Goal: Information Seeking & Learning: Learn about a topic

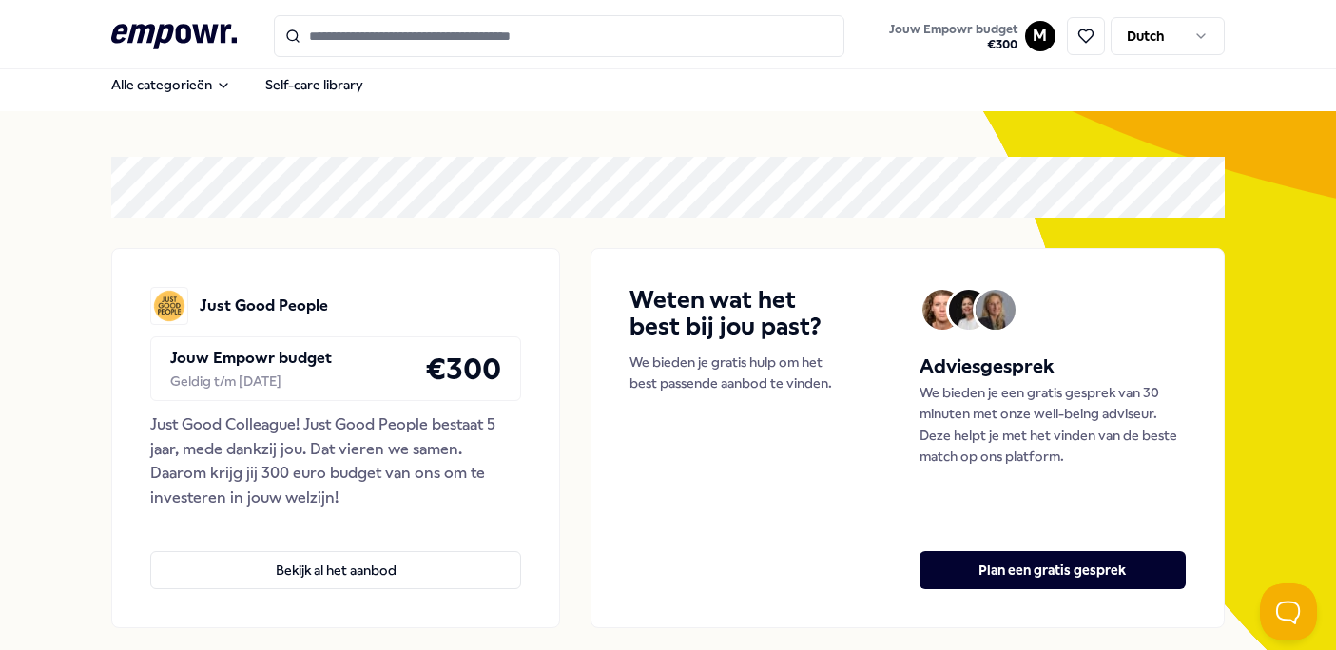
scroll to position [14, 0]
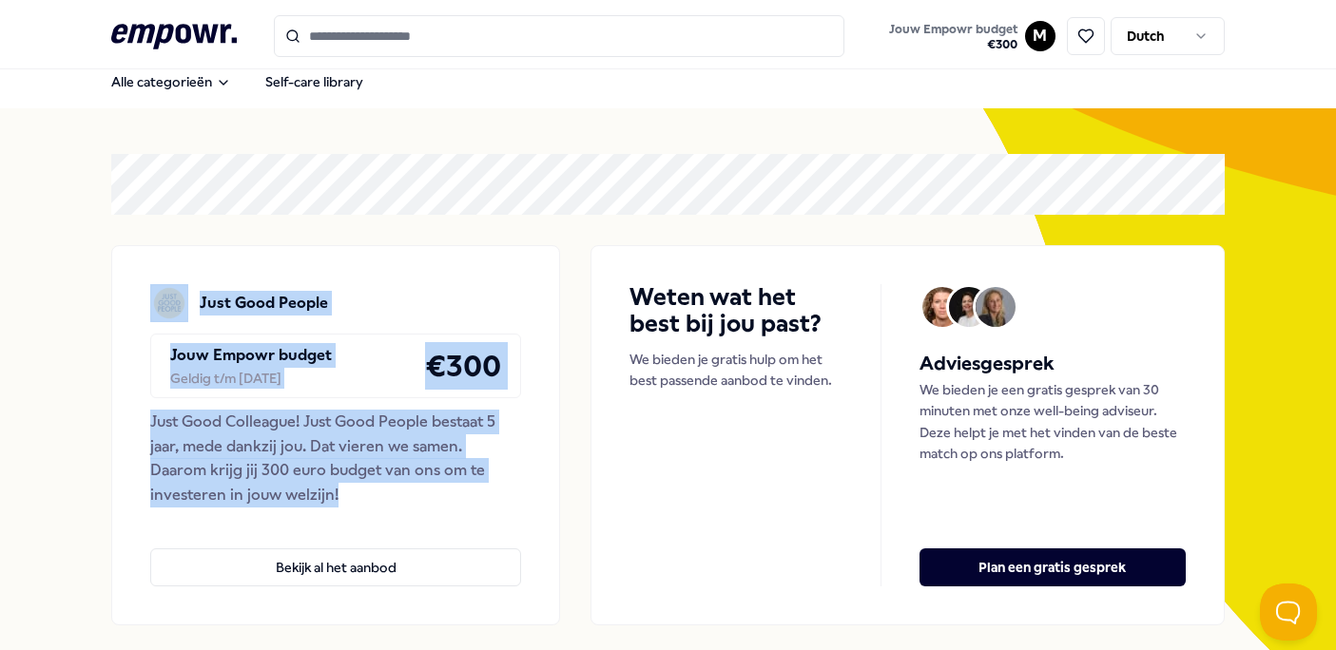
drag, startPoint x: 313, startPoint y: 497, endPoint x: 139, endPoint y: 308, distance: 257.1
click at [138, 308] on div "Just Good People Jouw Empowr budget Geldig t/m [DATE] € 300 Just Good Colleague…" at bounding box center [335, 435] width 449 height 380
click at [132, 313] on div "Just Good People Jouw Empowr budget Geldig t/m [DATE] € 300 Just Good Colleague…" at bounding box center [335, 435] width 449 height 380
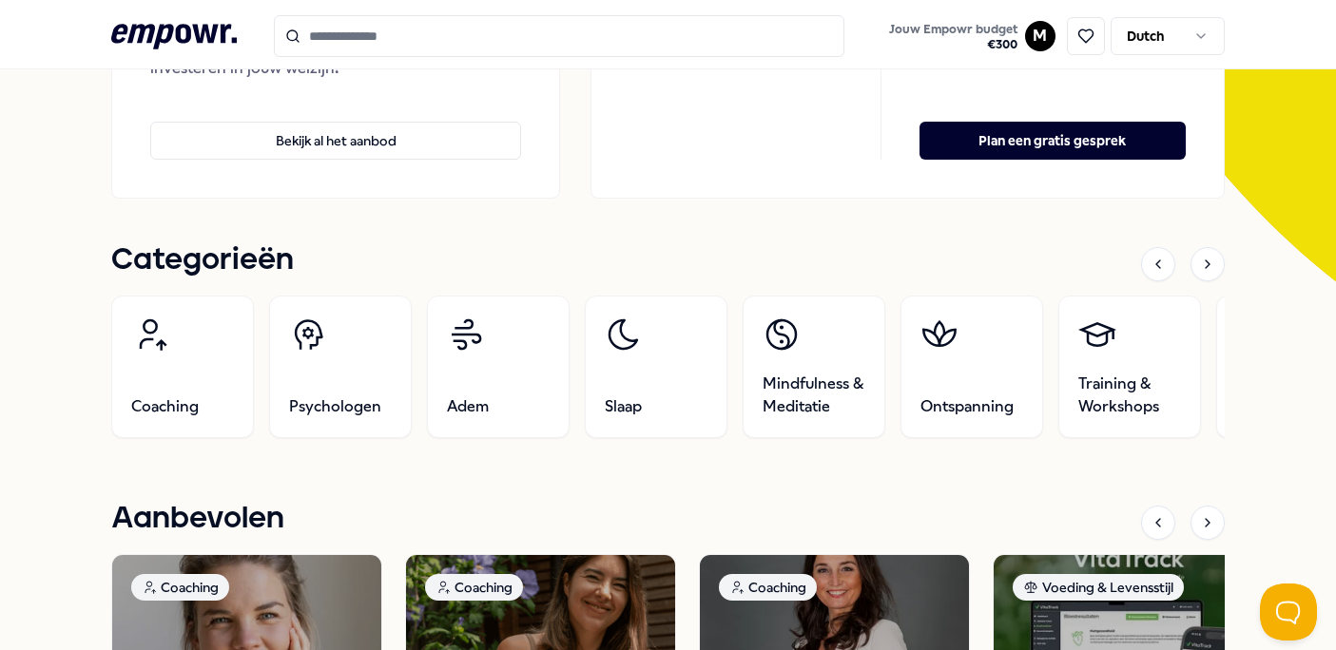
scroll to position [0, 0]
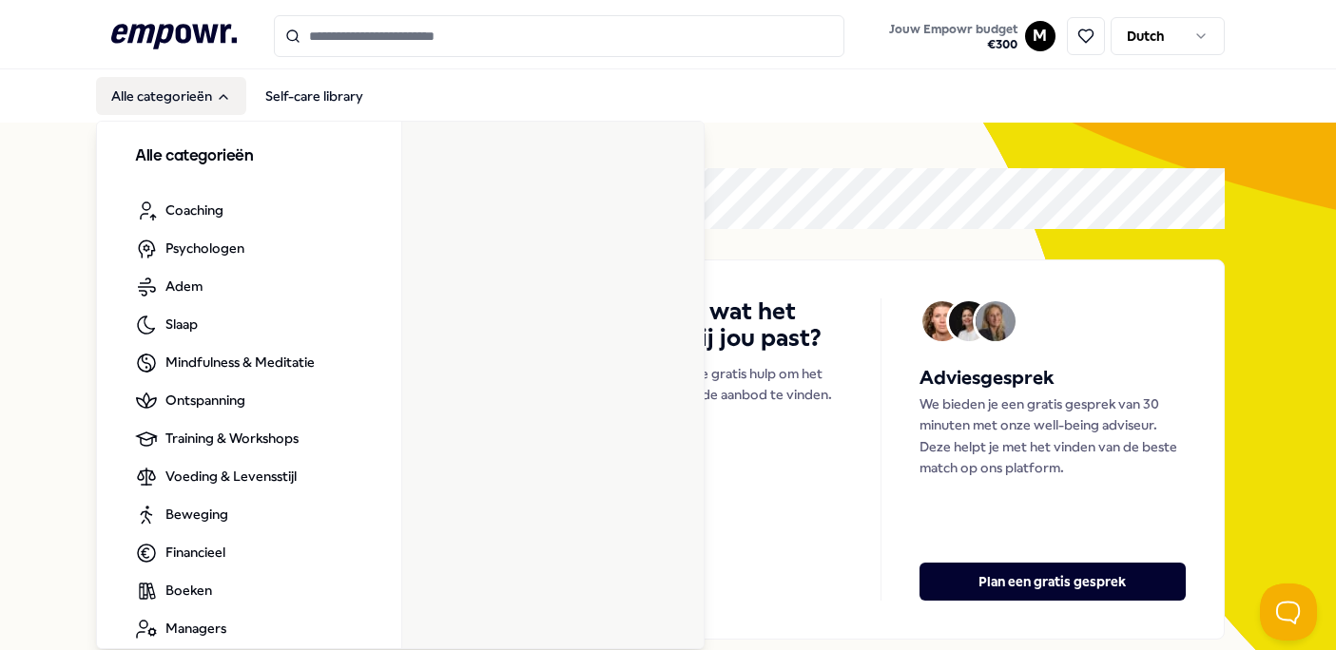
click at [216, 103] on icon "Main" at bounding box center [223, 96] width 15 height 15
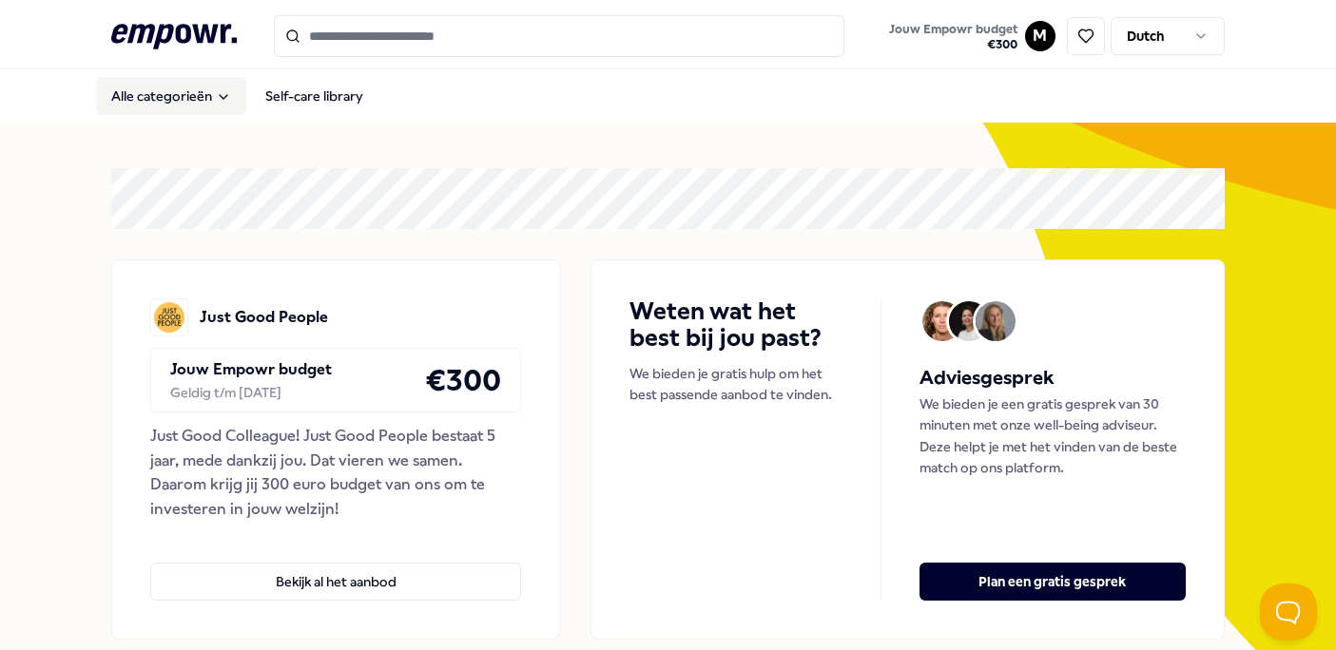
click at [216, 103] on icon "Main" at bounding box center [223, 96] width 15 height 15
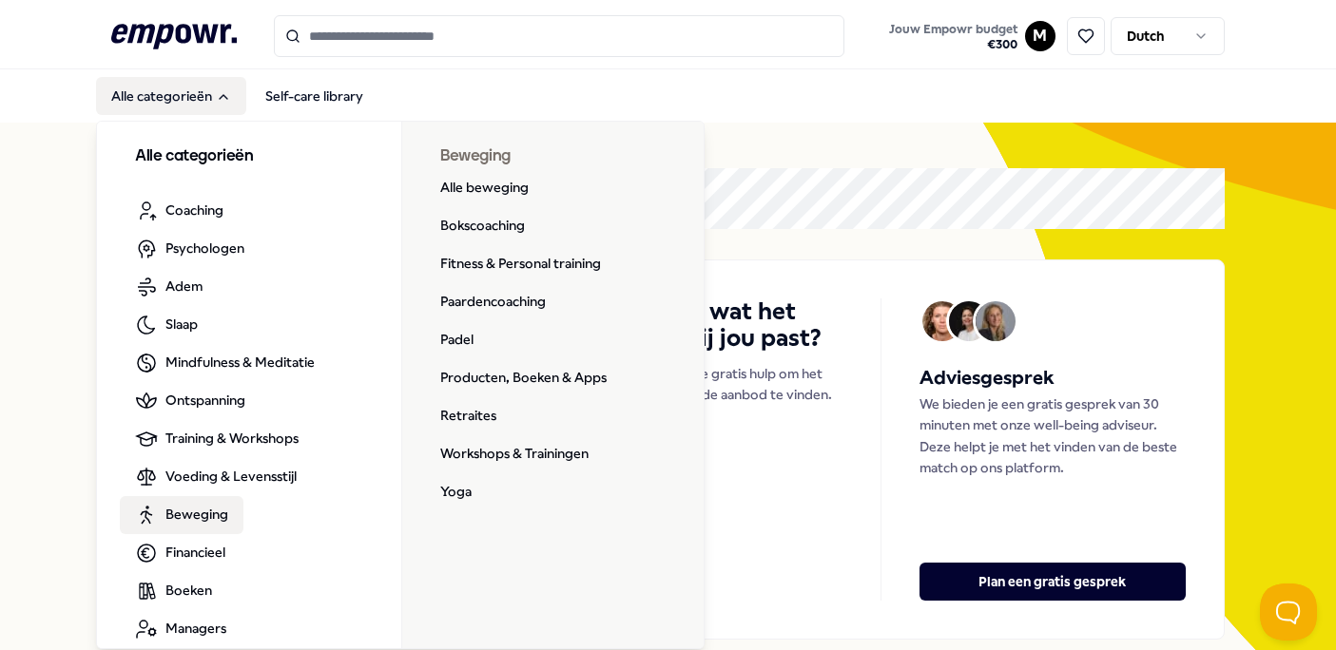
scroll to position [20, 0]
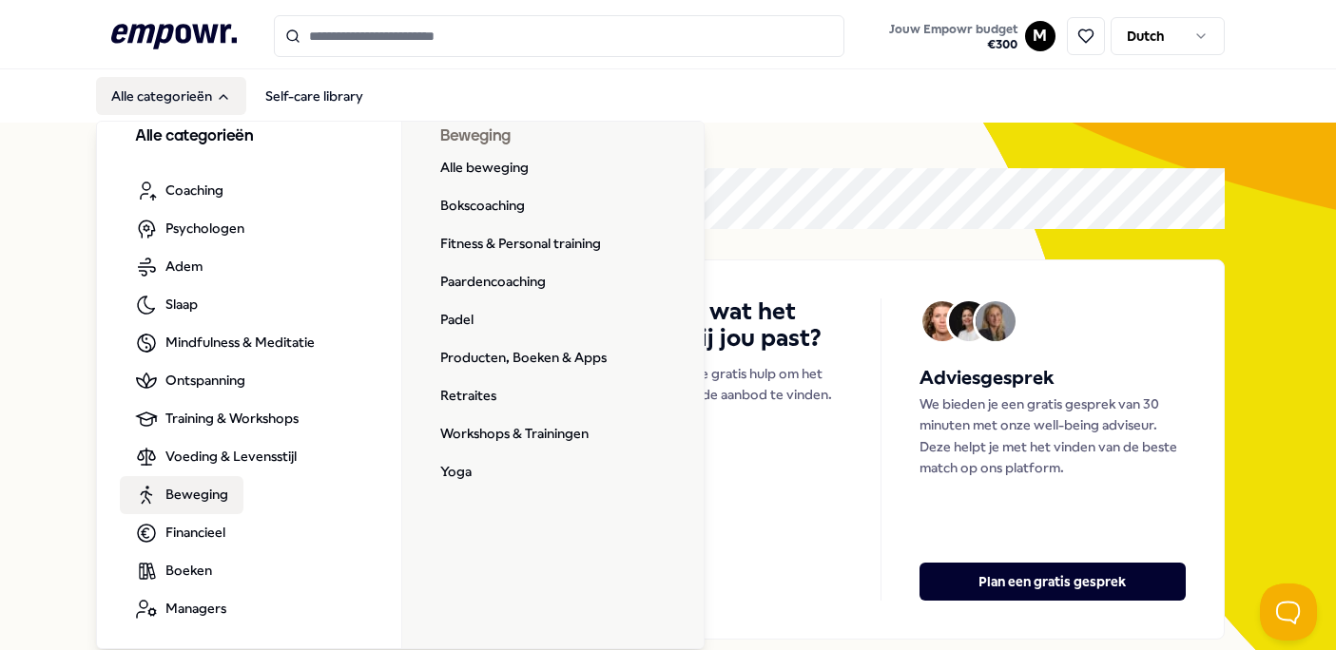
click at [220, 497] on span "Beweging" at bounding box center [196, 494] width 63 height 21
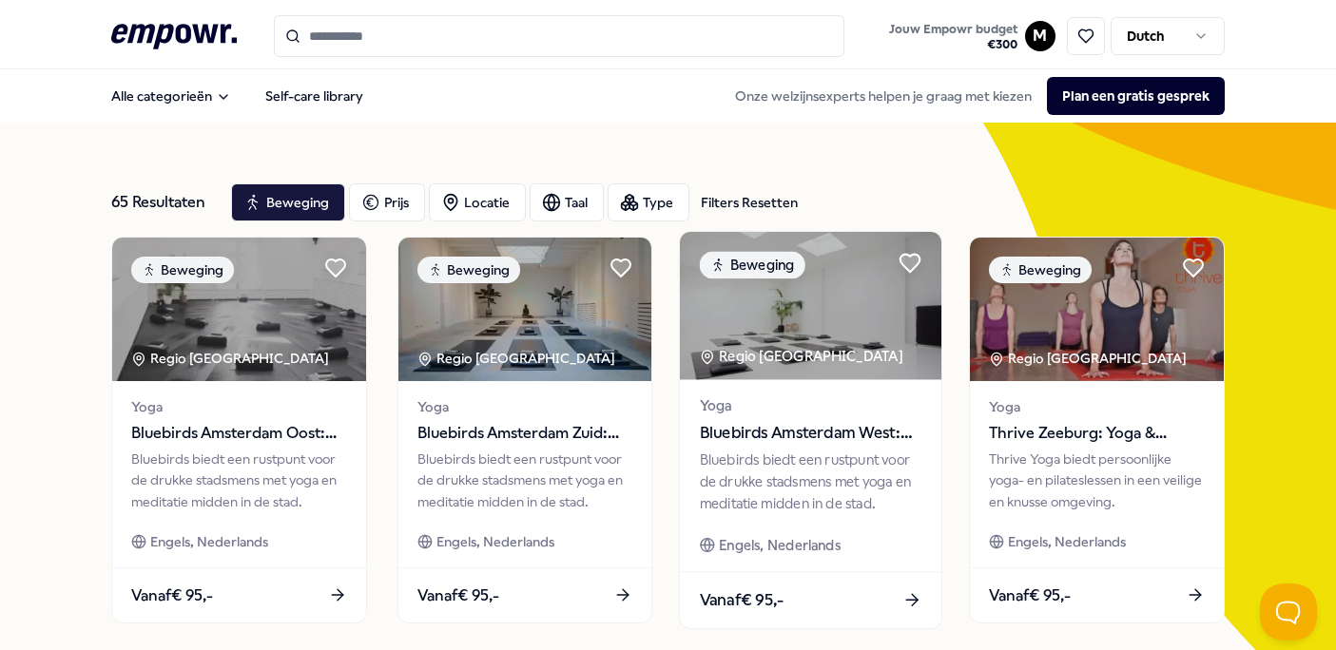
click at [778, 606] on span "Vanaf € 95,-" at bounding box center [742, 600] width 85 height 25
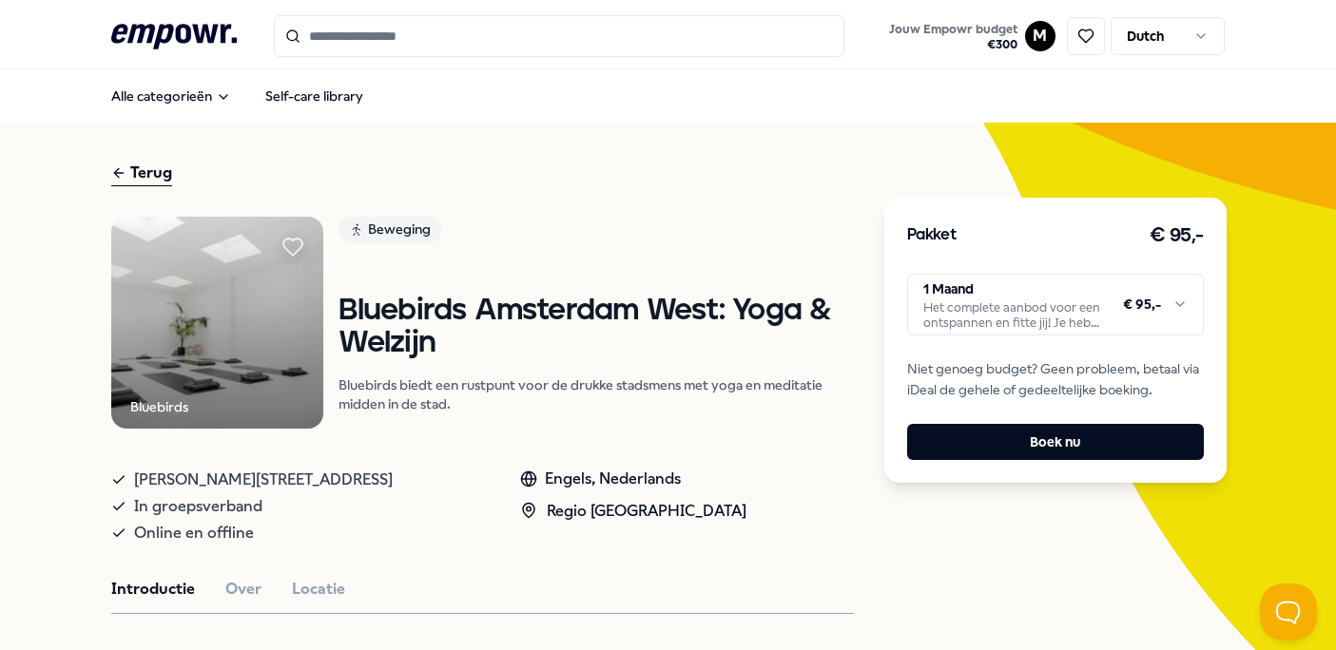
click at [184, 31] on icon ".empowr-logo_svg__cls-1{fill:#03032f}" at bounding box center [174, 36] width 126 height 35
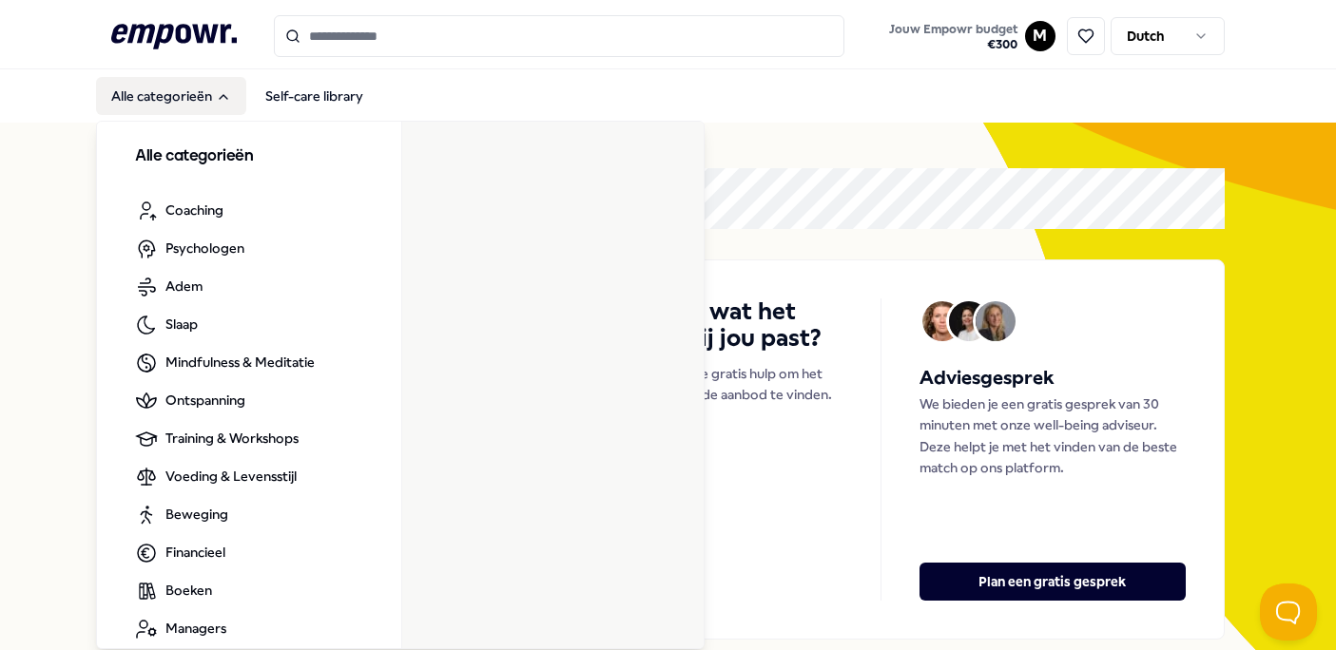
click at [197, 94] on button "Alle categorieën" at bounding box center [171, 96] width 150 height 38
click at [190, 101] on button "Alle categorieën" at bounding box center [171, 96] width 150 height 38
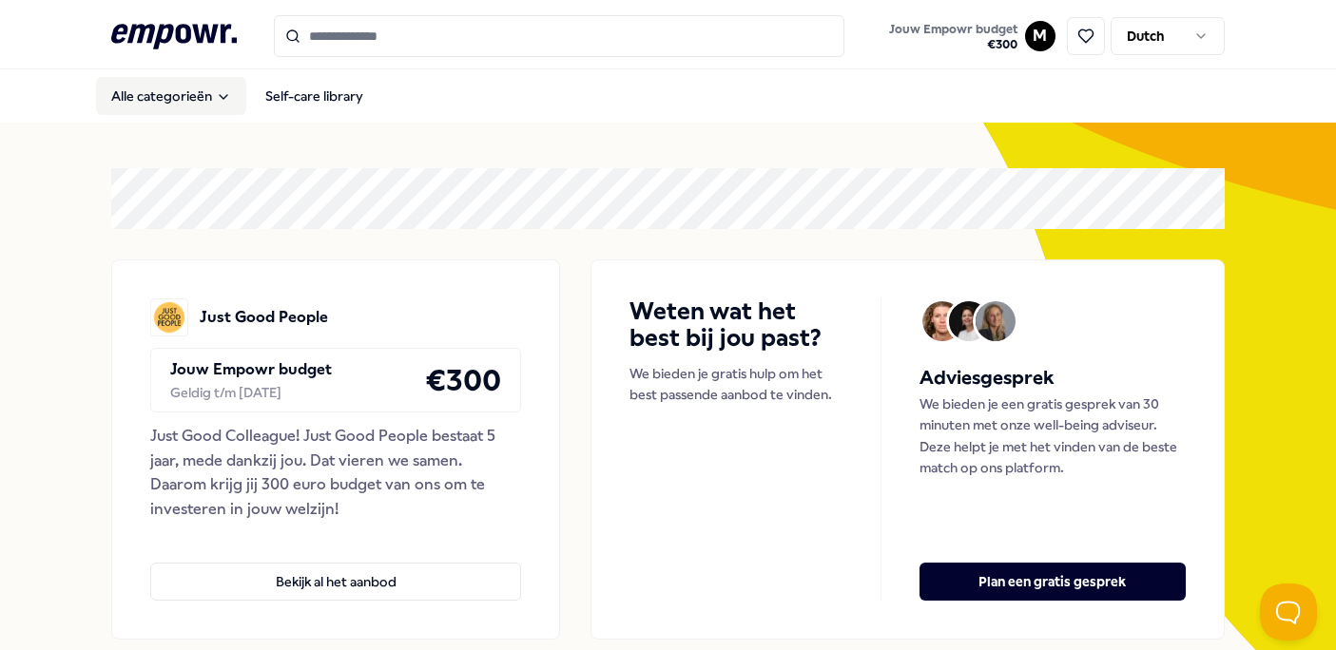
click at [191, 91] on button "Alle categorieën" at bounding box center [171, 96] width 150 height 38
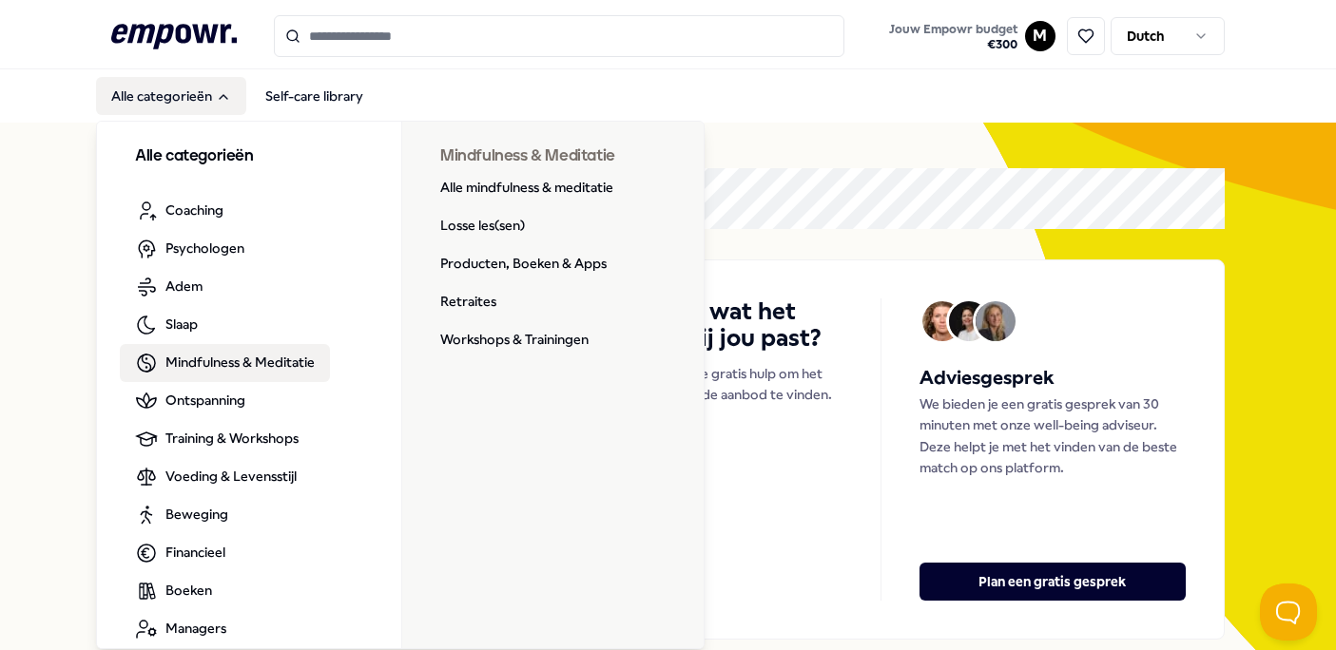
click at [168, 358] on span "Mindfulness & Meditatie" at bounding box center [239, 362] width 149 height 21
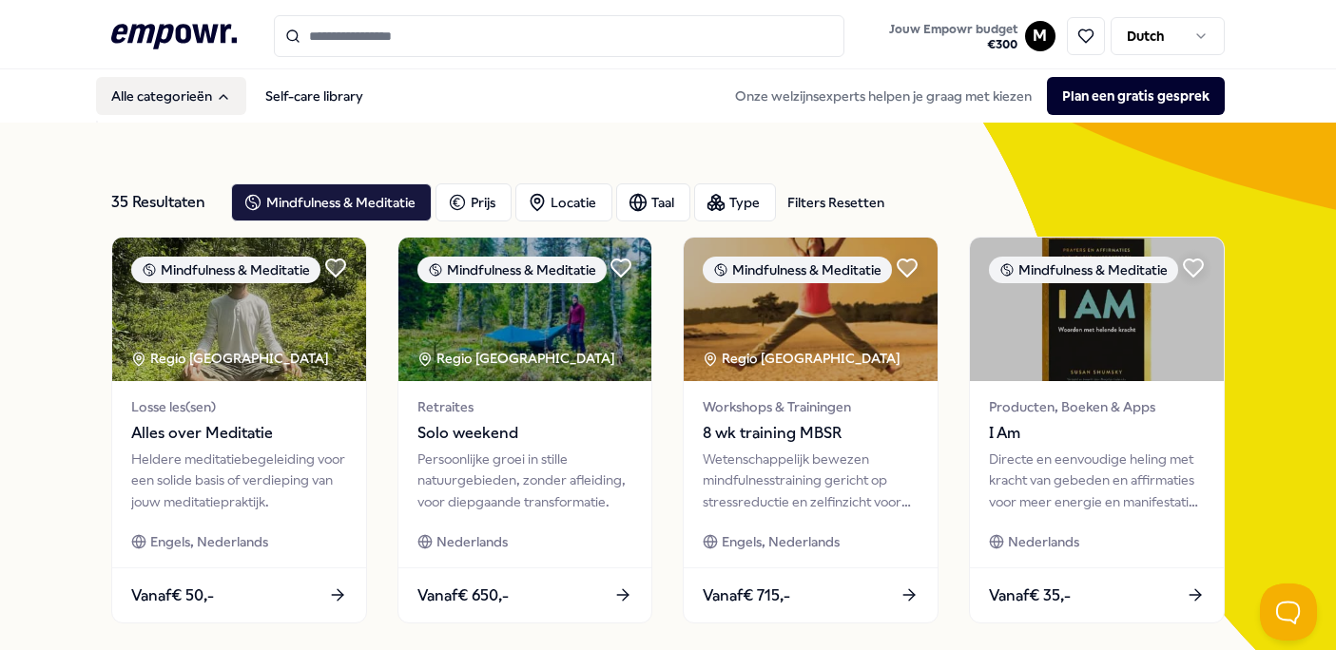
click at [173, 104] on button "Alle categorieën" at bounding box center [171, 96] width 150 height 38
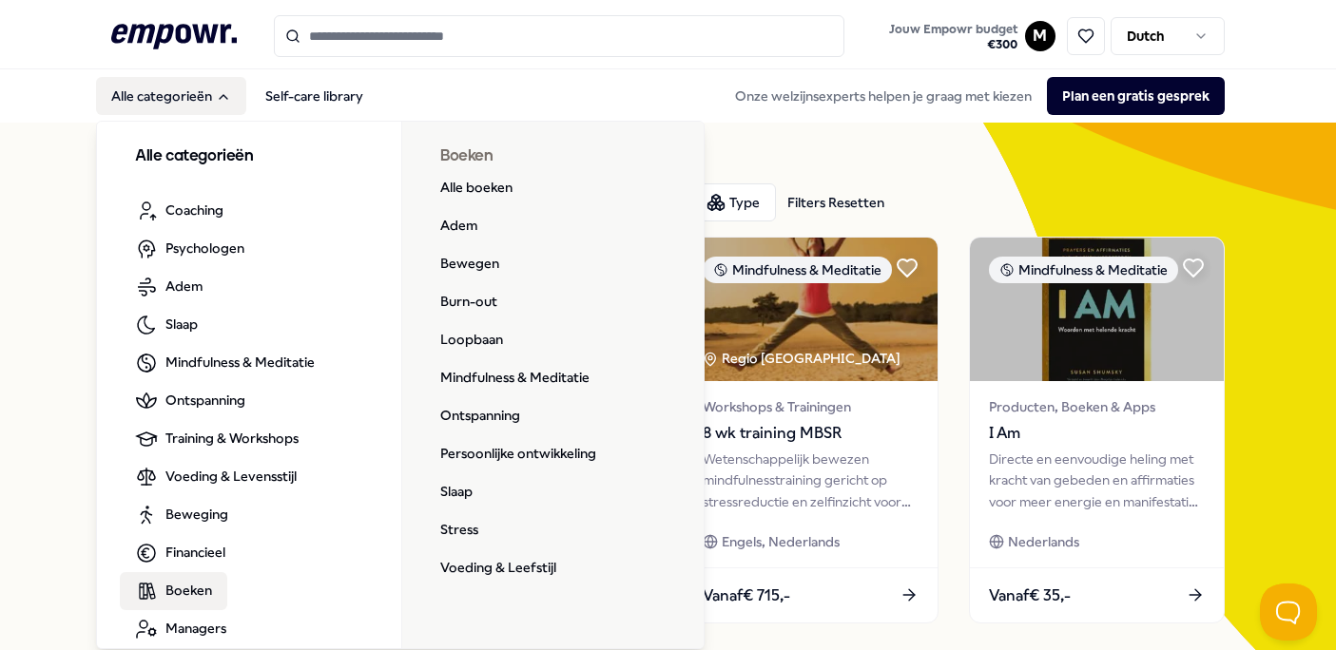
click at [201, 594] on span "Boeken" at bounding box center [188, 590] width 47 height 21
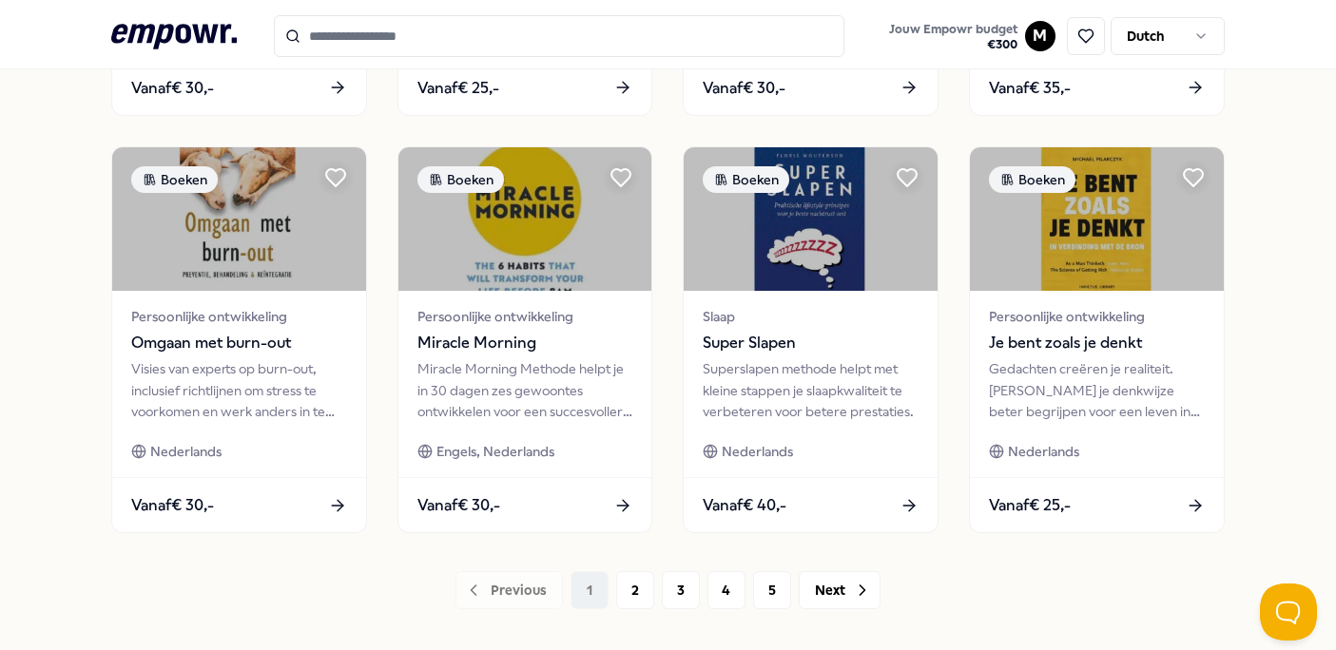
scroll to position [934, 0]
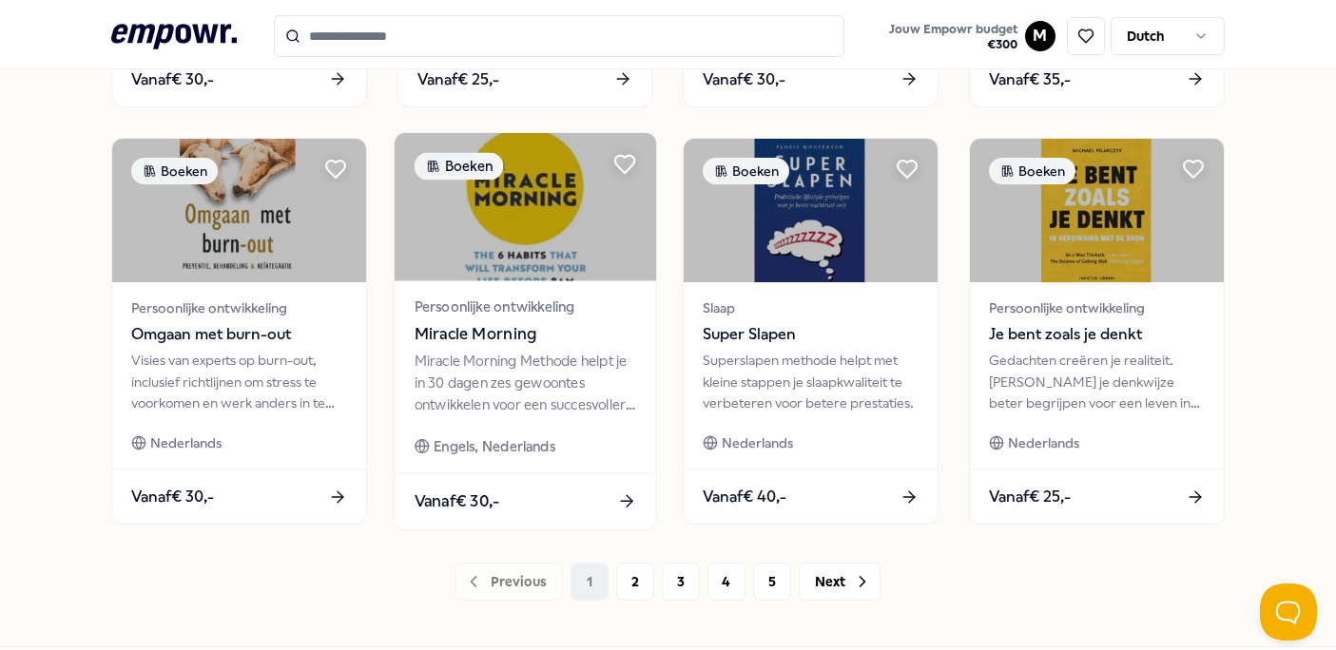
click at [552, 513] on div "Vanaf € 30,-" at bounding box center [525, 502] width 261 height 56
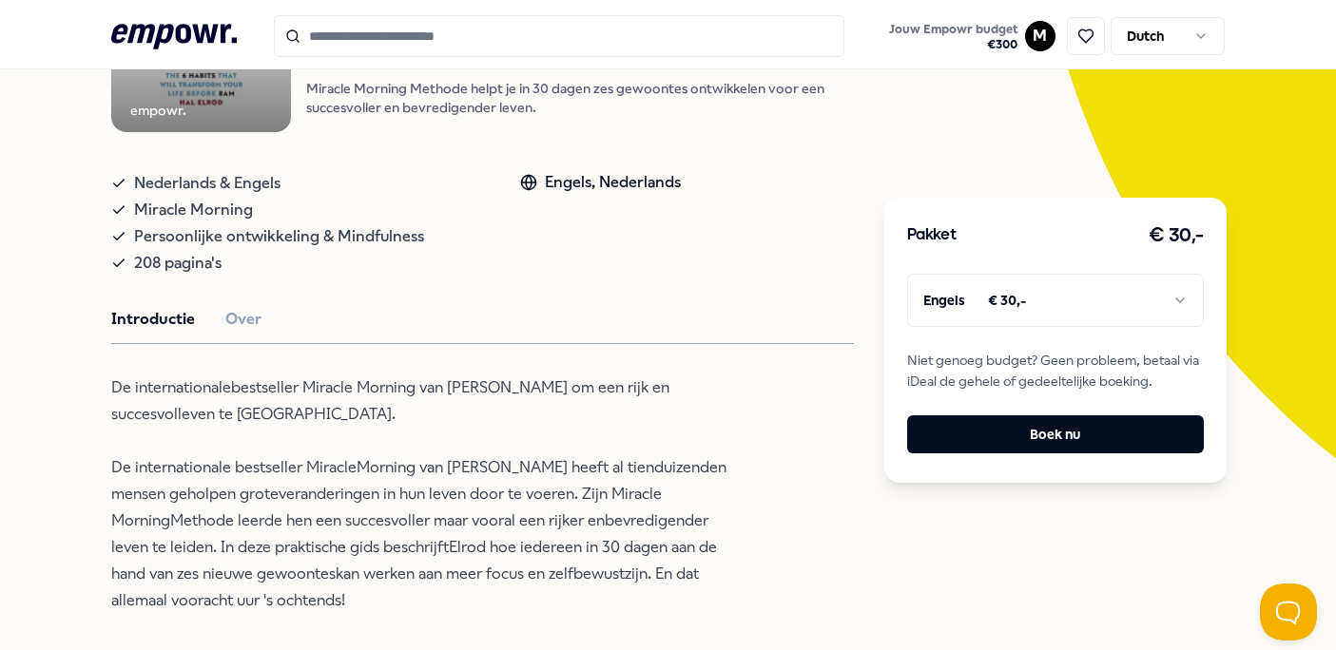
scroll to position [263, 0]
click at [242, 335] on div "empowr. Boeken Miracle Morning Miracle Morning Methode helpt je in 30 dagen zes…" at bounding box center [482, 536] width 743 height 1166
click at [242, 317] on button "Over" at bounding box center [243, 320] width 36 height 25
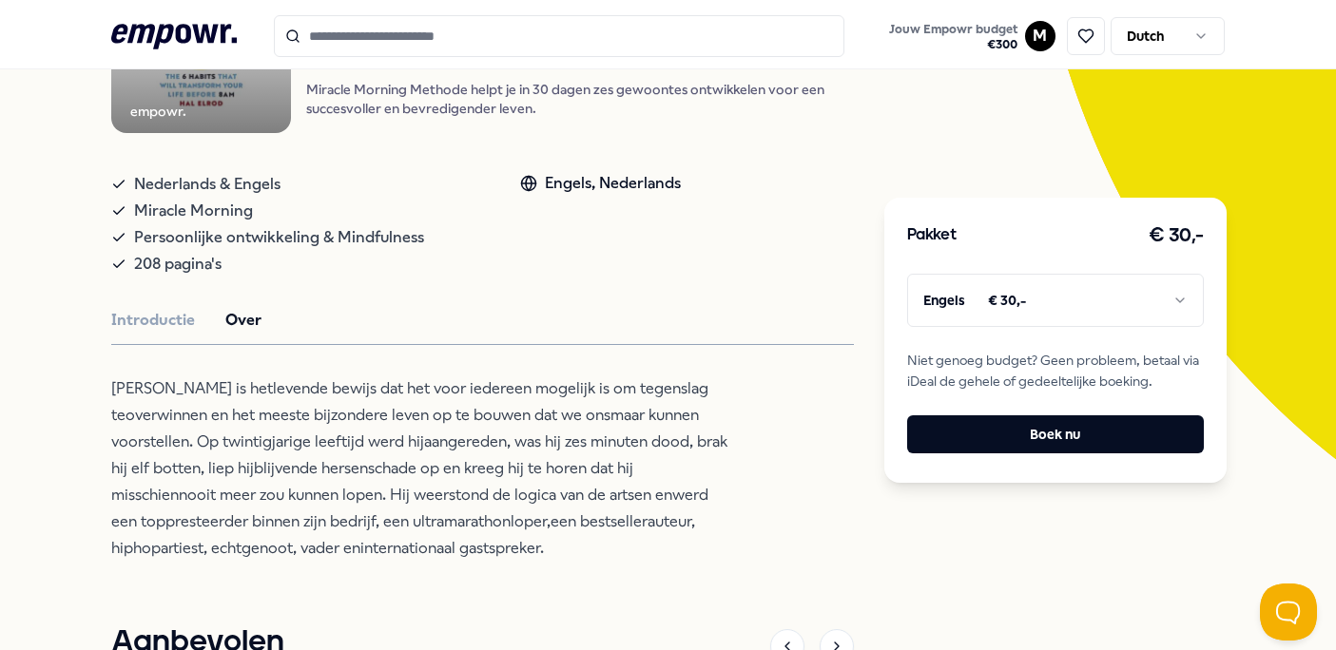
scroll to position [269, 0]
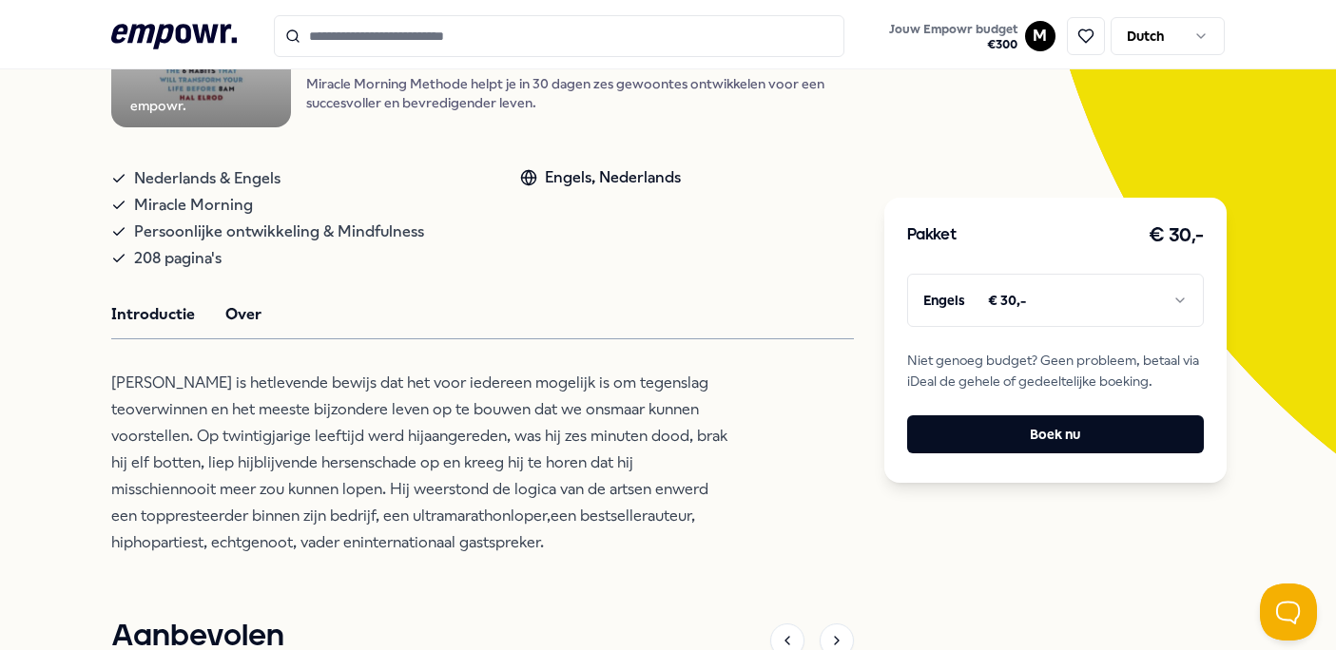
click at [146, 312] on button "Introductie" at bounding box center [153, 314] width 84 height 25
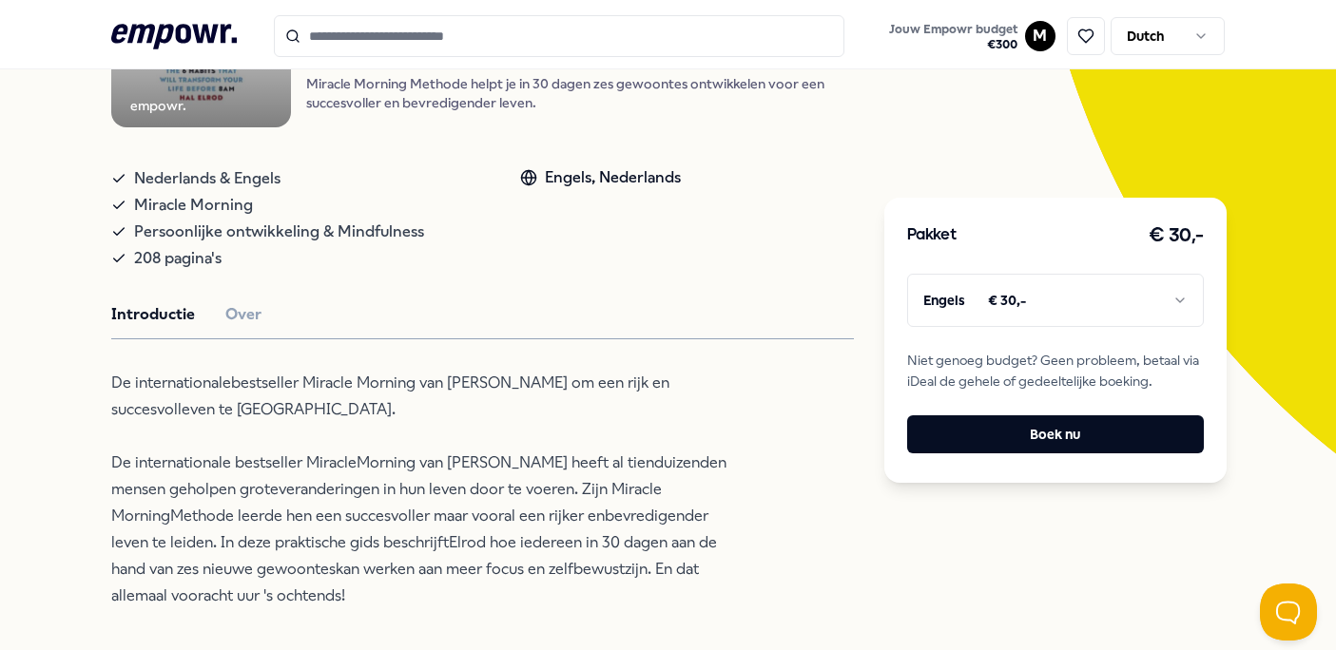
click at [256, 294] on div "empowr. Boeken Miracle Morning Miracle Morning Methode helpt je in 30 dagen zes…" at bounding box center [482, 531] width 743 height 1166
click at [248, 324] on button "Over" at bounding box center [243, 314] width 36 height 25
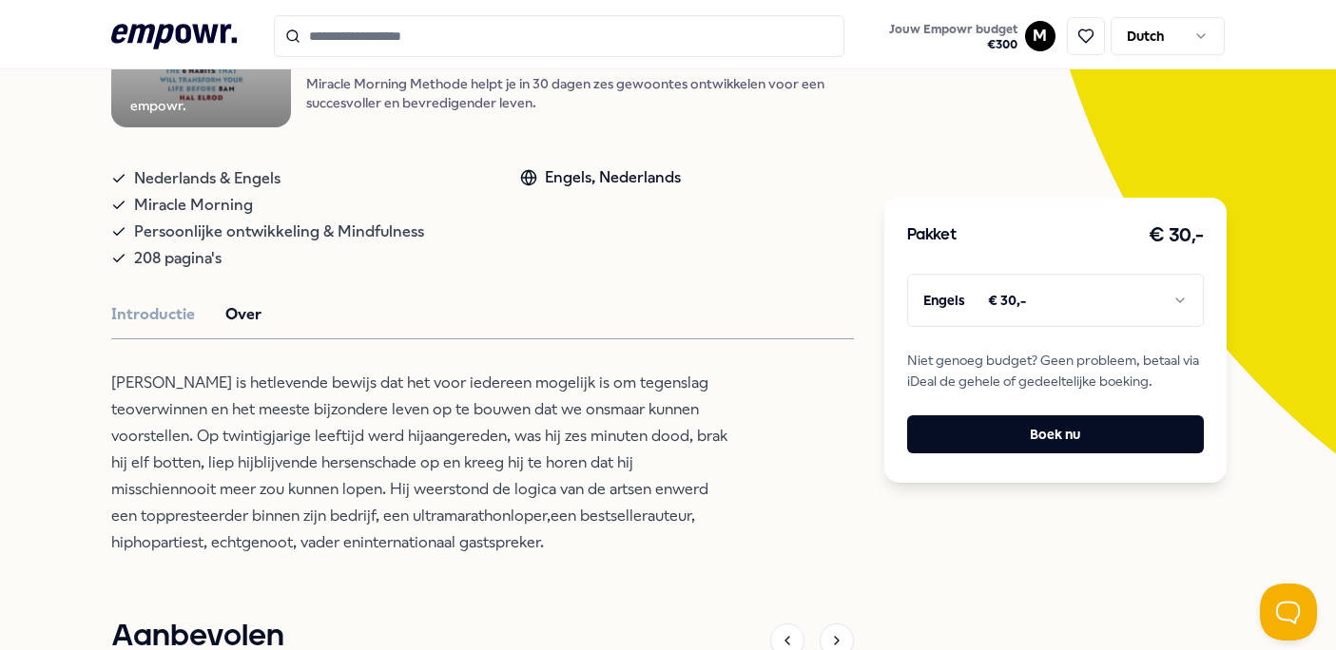
click at [198, 331] on div "empowr. Boeken Miracle Morning Miracle Morning Methode helpt je in 30 dagen zes…" at bounding box center [482, 517] width 743 height 1139
click at [159, 317] on button "Introductie" at bounding box center [153, 314] width 84 height 25
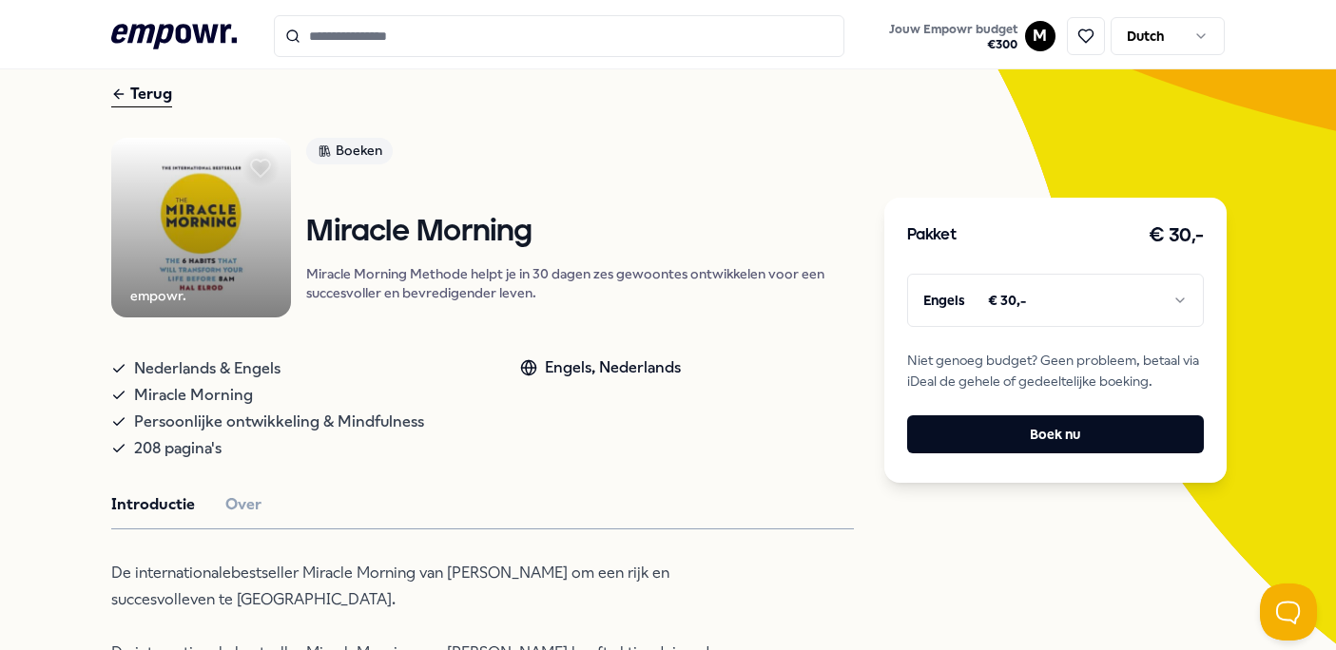
scroll to position [75, 0]
